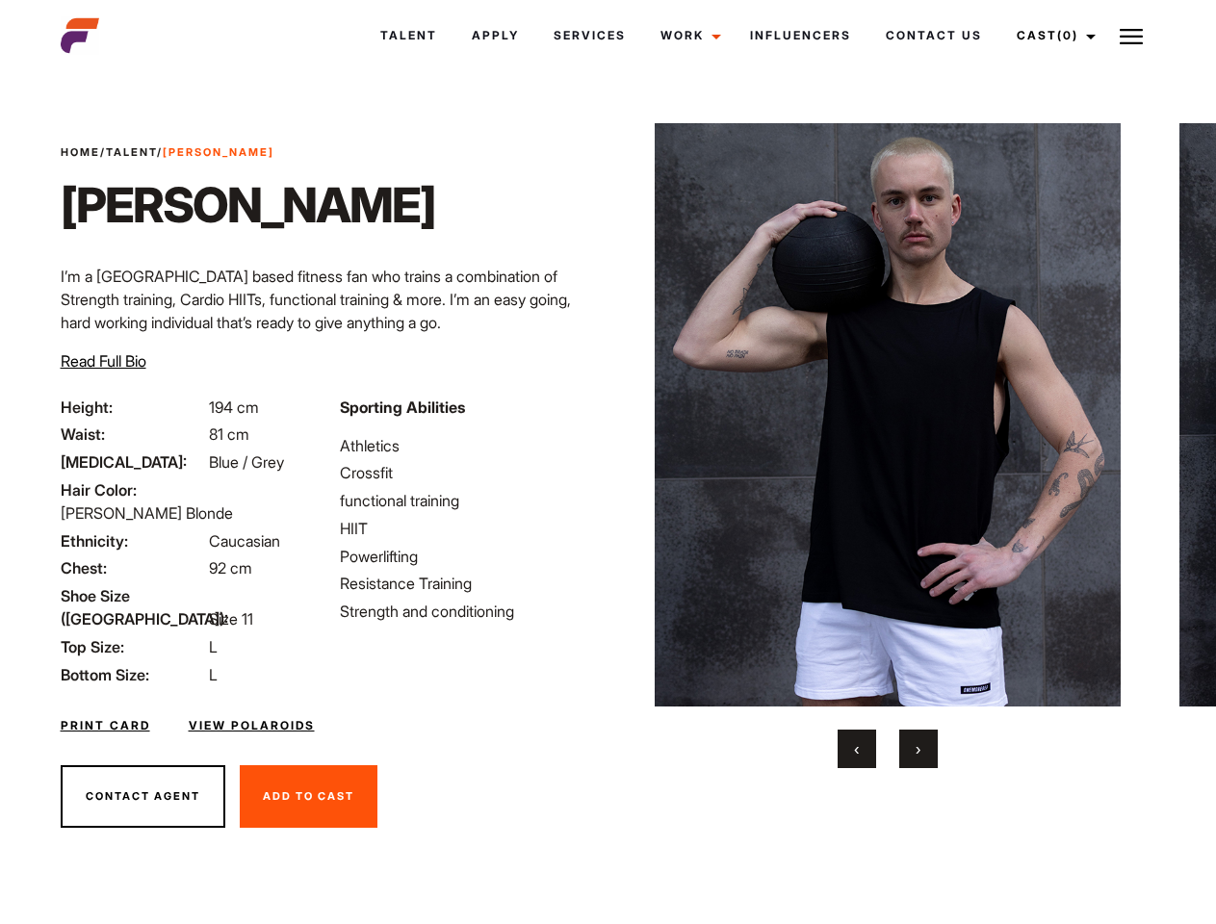
click at [1051, 36] on link "Cast (0)" at bounding box center [1054, 36] width 108 height 52
click at [1131, 36] on img at bounding box center [1131, 36] width 23 height 23
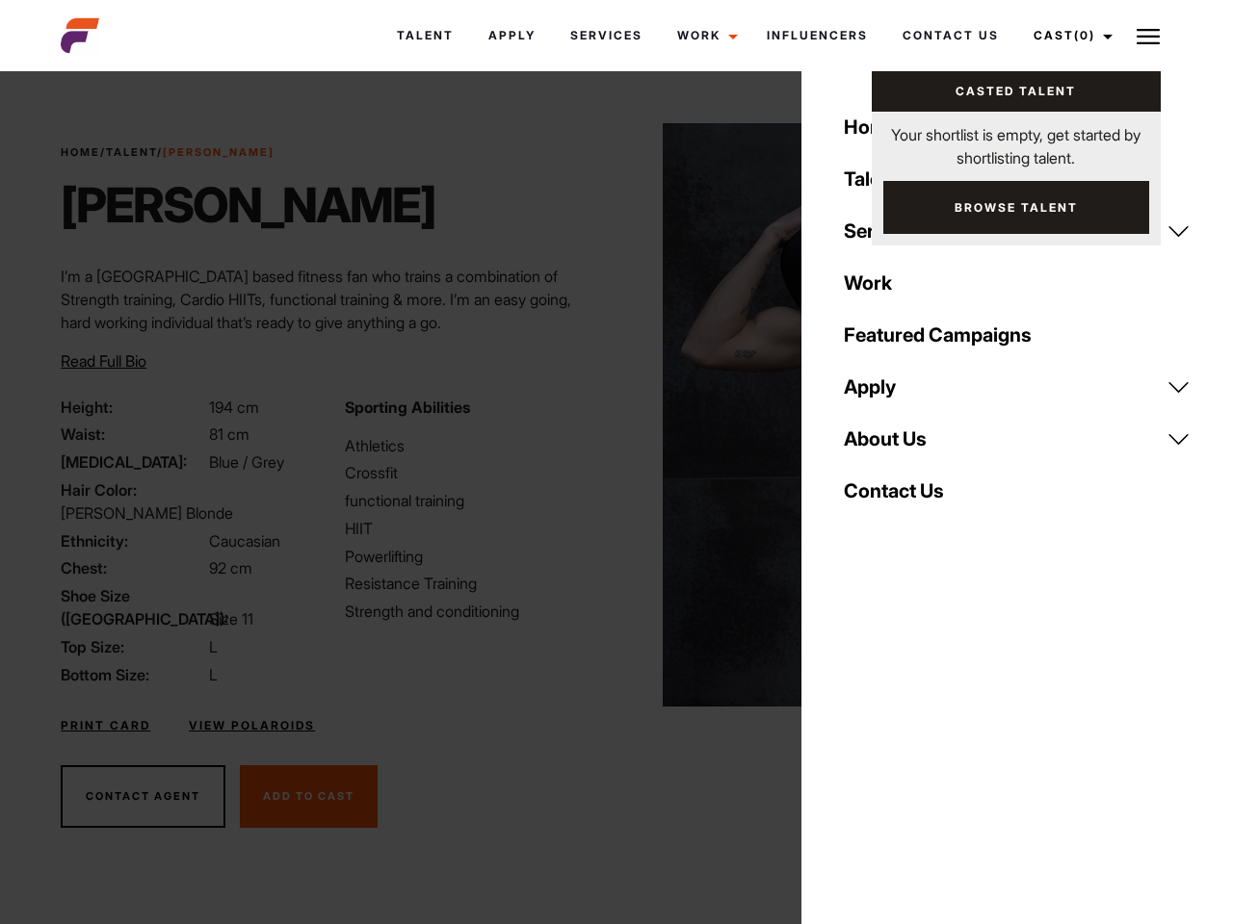
click at [887, 446] on img at bounding box center [896, 415] width 467 height 584
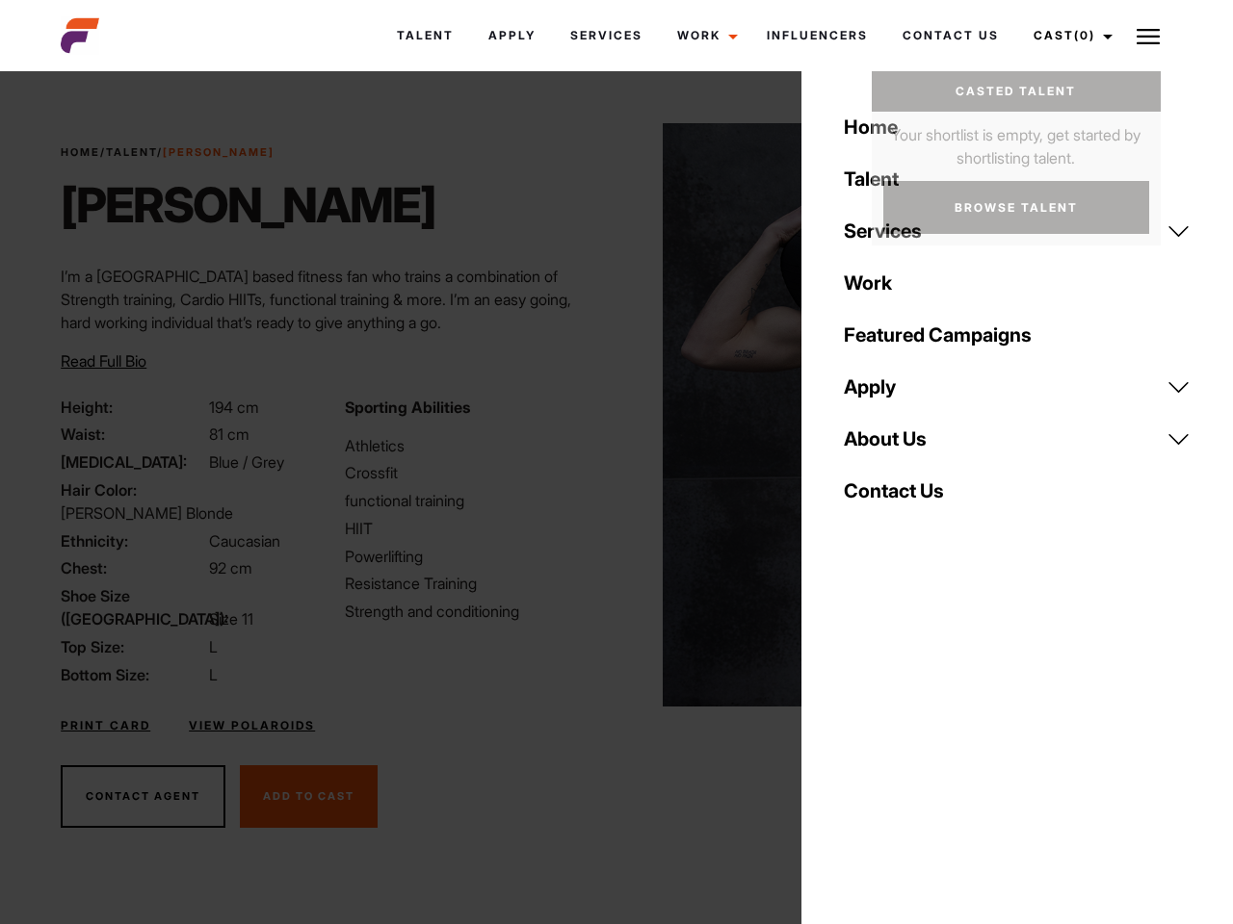
click at [608, 415] on div "Sporting Abilities Athletics Crossfit functional training HIIT Powerlifting Res…" at bounding box center [474, 541] width 283 height 291
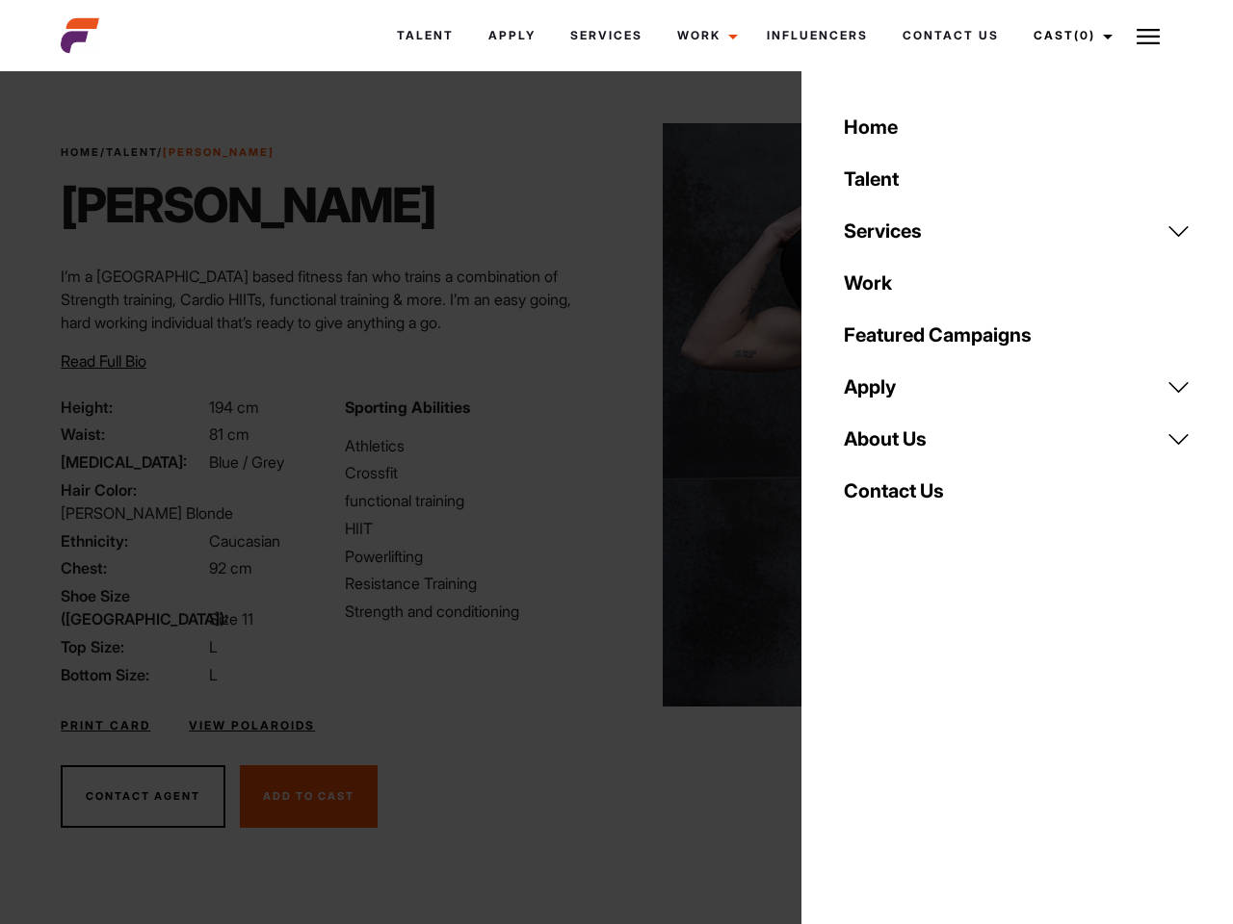
click at [857, 749] on div "Home Talent Services Talent Casting Photography Videography Creative Hair and M…" at bounding box center [1016, 462] width 431 height 924
click at [919, 749] on div "Home Talent Services Talent Casting Photography Videography Creative Hair and M…" at bounding box center [1016, 462] width 431 height 924
